Goal: Task Accomplishment & Management: Use online tool/utility

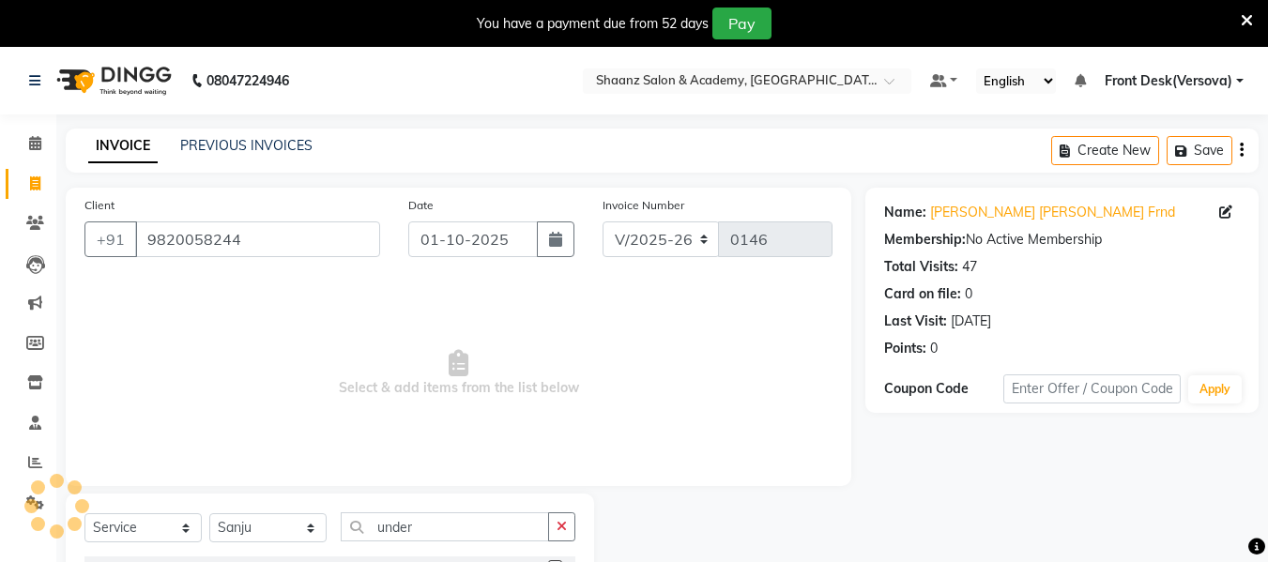
select select "8719"
select select "service"
select select "88486"
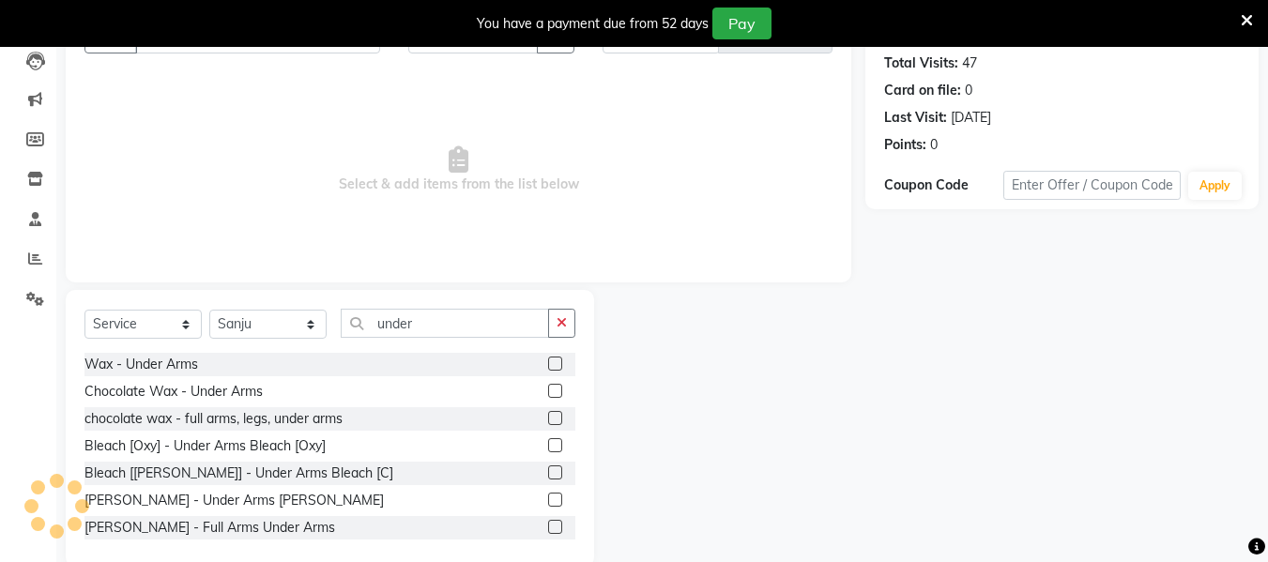
scroll to position [247, 0]
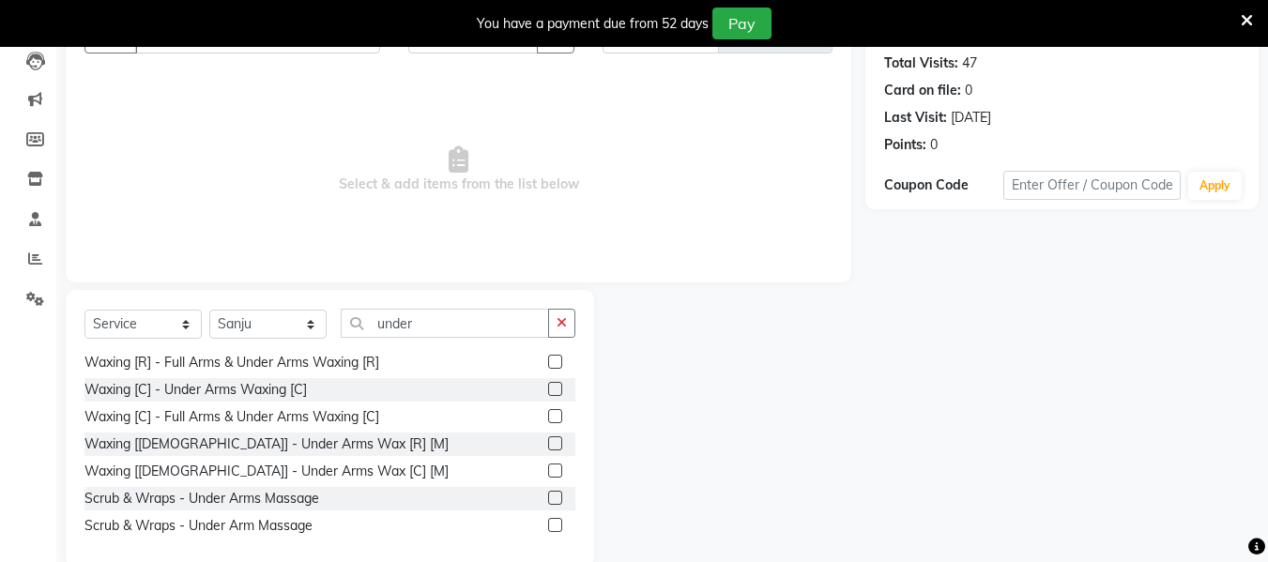
click at [832, 271] on div "Client [PHONE_NUMBER] Date [DATE] Invoice Number V/2025 V/[PHONE_NUMBER] Select…" at bounding box center [458, 133] width 785 height 298
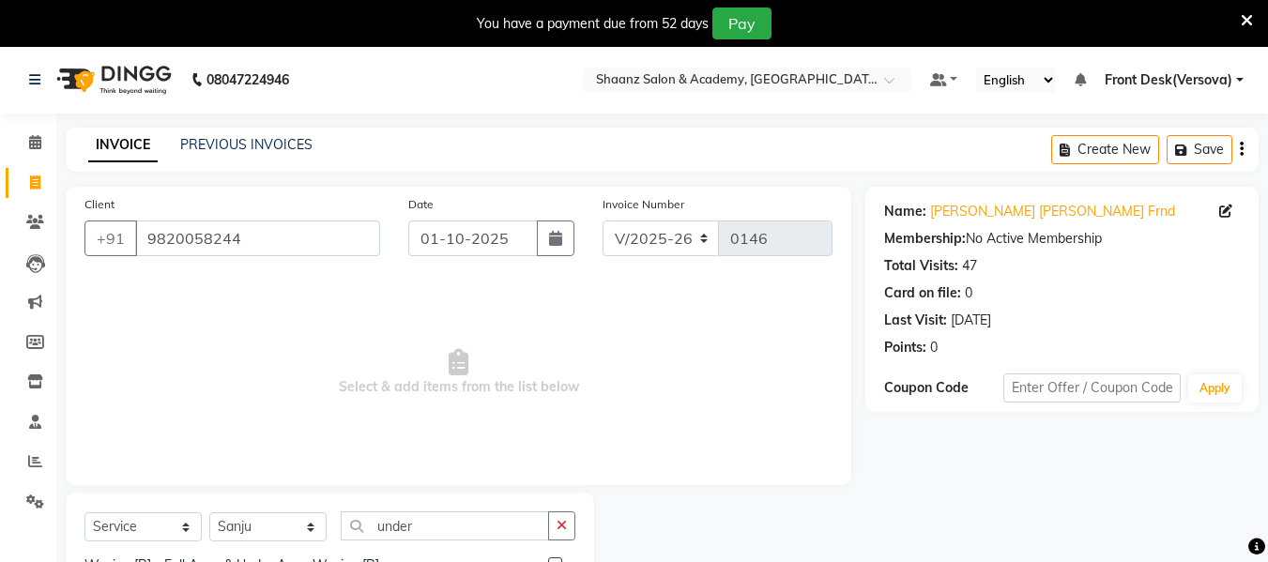
scroll to position [0, 0]
click at [300, 144] on link "PREVIOUS INVOICES" at bounding box center [246, 145] width 132 height 17
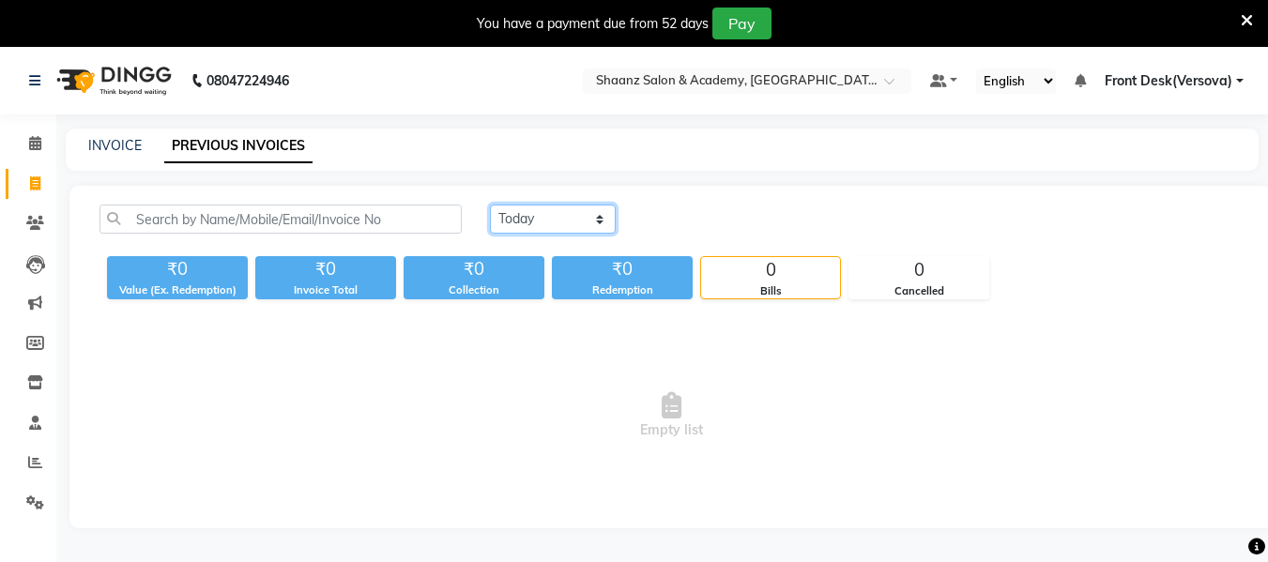
click at [603, 231] on select "[DATE] [DATE] Custom Range" at bounding box center [553, 219] width 126 height 29
select select "[DATE]"
click at [490, 205] on select "[DATE] [DATE] Custom Range" at bounding box center [553, 219] width 126 height 29
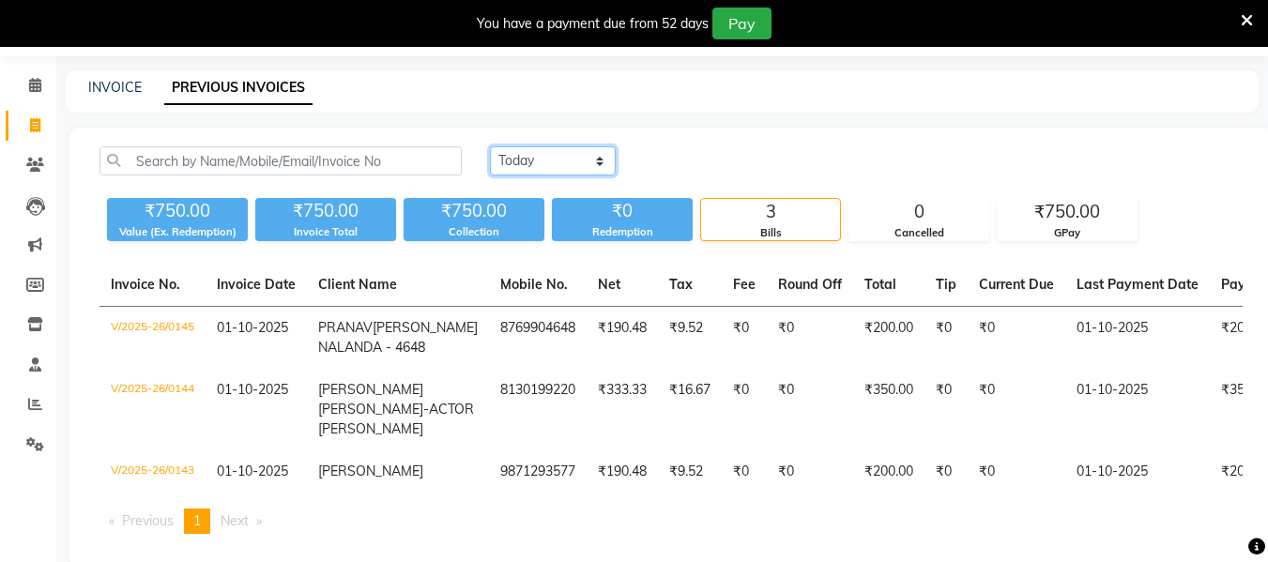
scroll to position [75, 0]
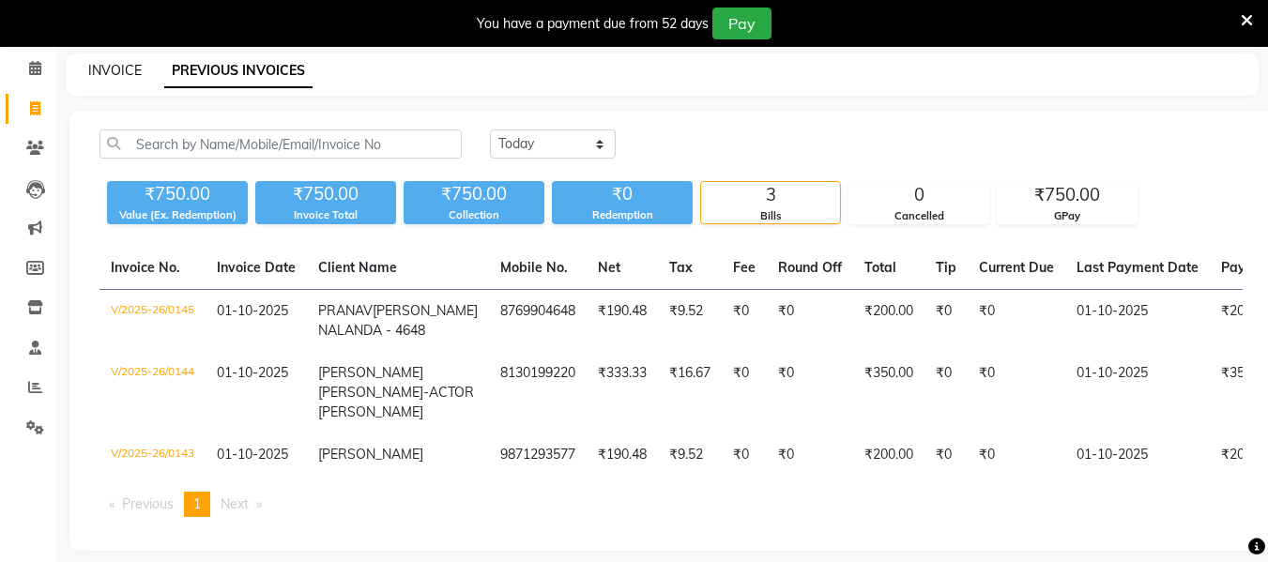
click at [110, 71] on link "INVOICE" at bounding box center [114, 70] width 53 height 17
select select "8719"
select select "service"
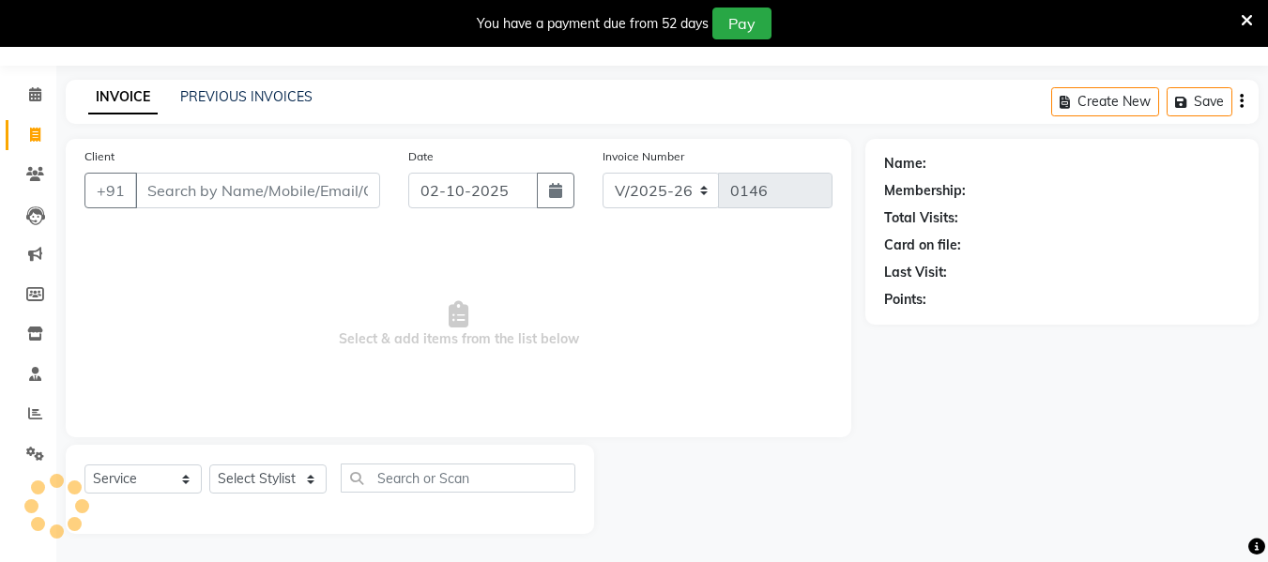
scroll to position [49, 0]
click at [110, 71] on div "08047224946 Select Location × Shaanz Salon & Academy, Versova Default Panel My …" at bounding box center [634, 280] width 1268 height 564
click at [40, 133] on icon at bounding box center [35, 135] width 10 height 14
select select "8719"
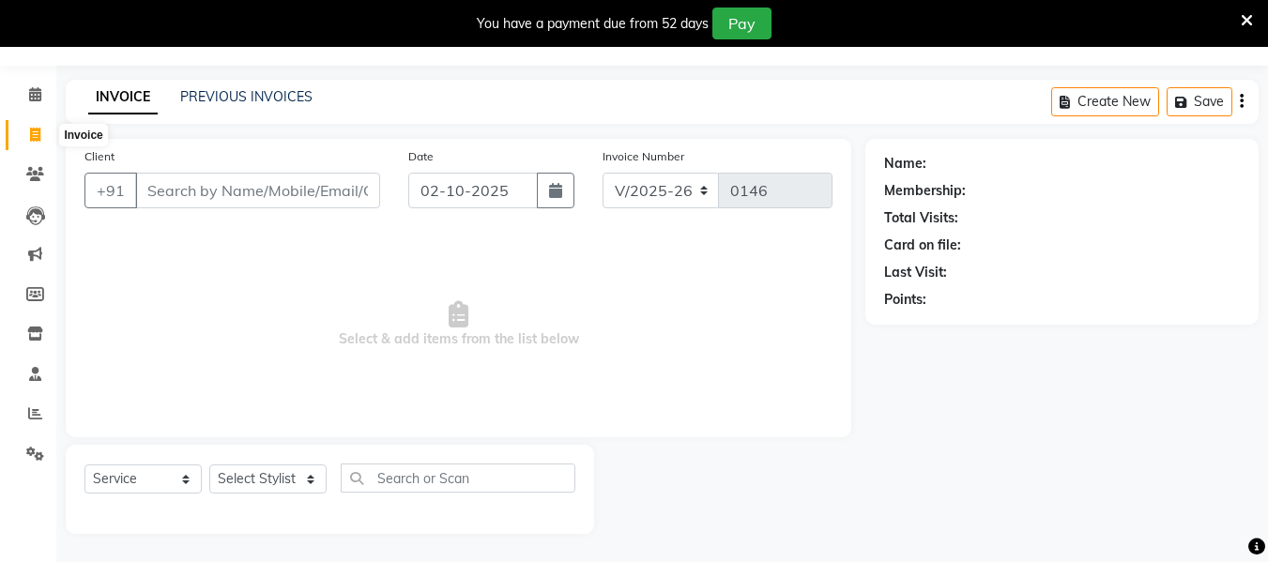
select select "service"
